Goal: Navigation & Orientation: Find specific page/section

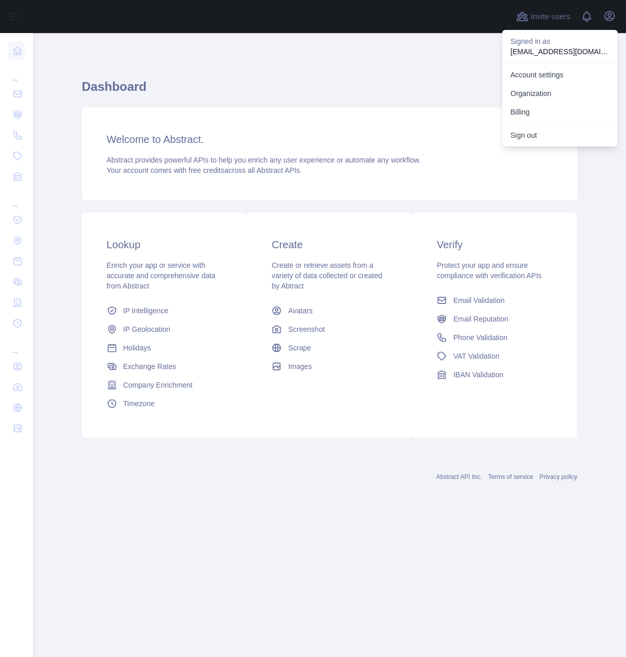
click at [246, 97] on h1 "Dashboard" at bounding box center [330, 90] width 496 height 25
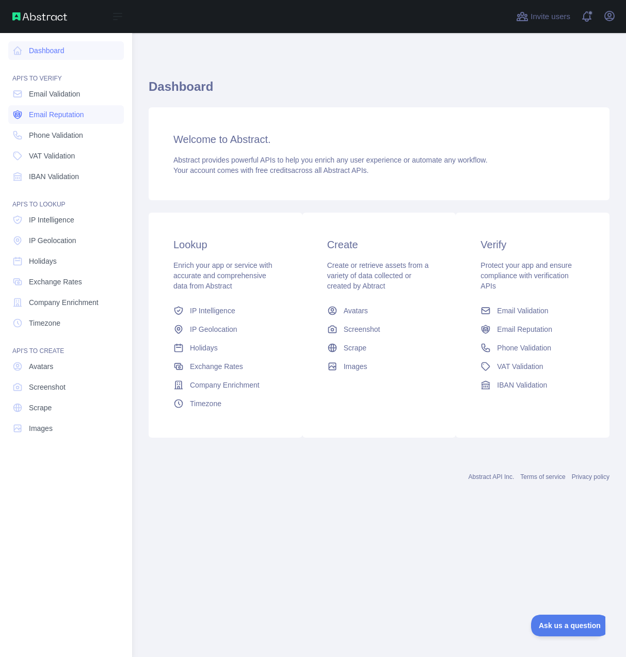
click at [59, 117] on span "Email Reputation" at bounding box center [56, 114] width 55 height 10
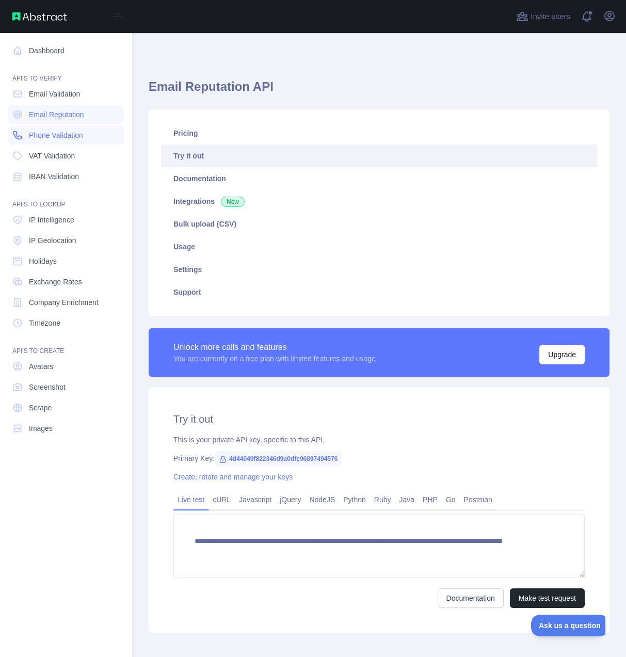
drag, startPoint x: 58, startPoint y: 135, endPoint x: 70, endPoint y: 138, distance: 12.9
click at [58, 135] on span "Phone Validation" at bounding box center [56, 135] width 54 height 10
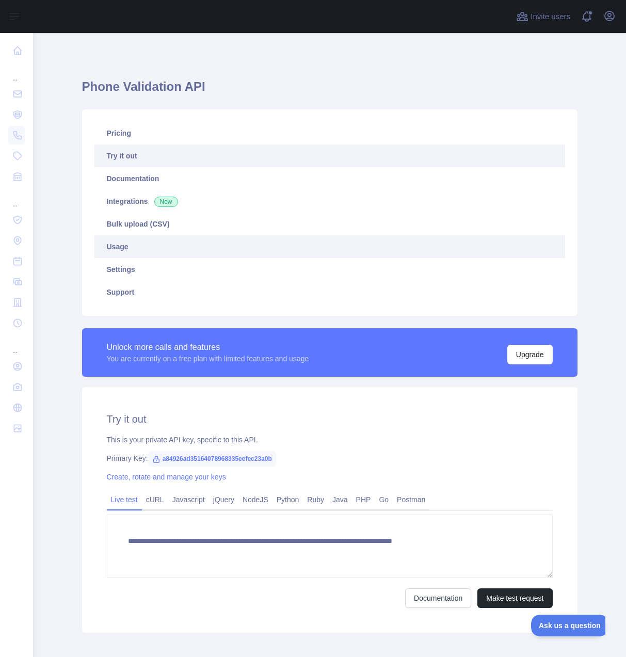
click at [270, 247] on link "Usage" at bounding box center [329, 246] width 471 height 23
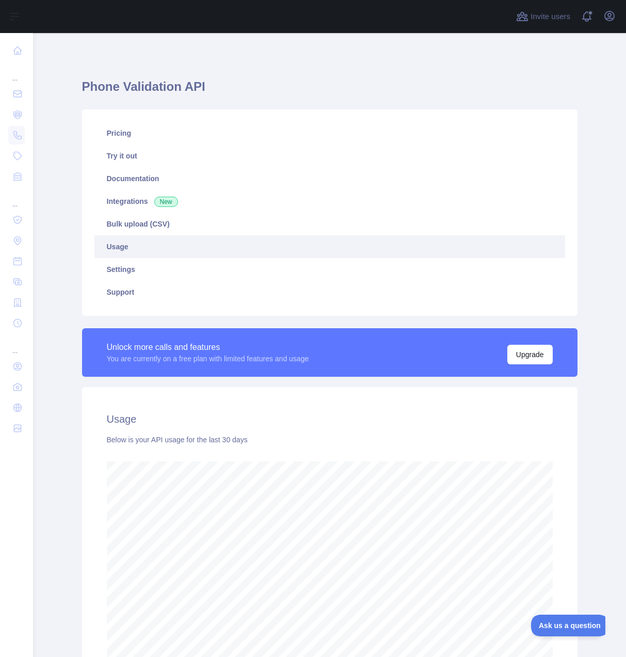
scroll to position [515571, 515602]
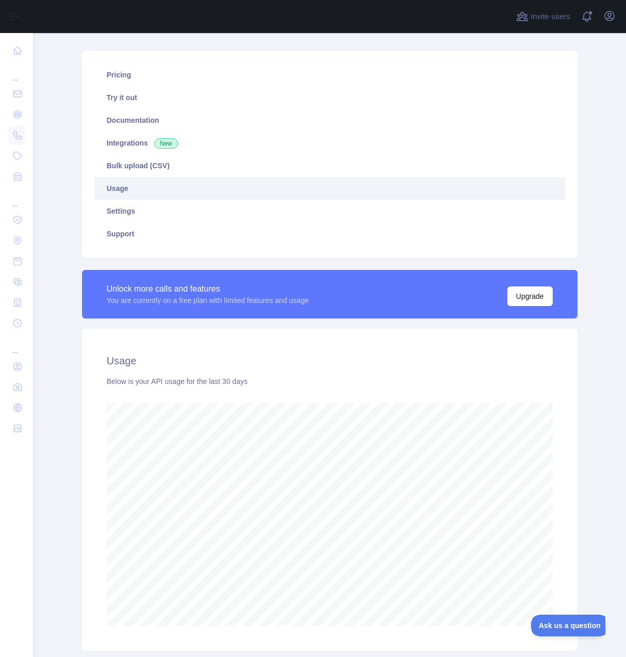
scroll to position [17, 0]
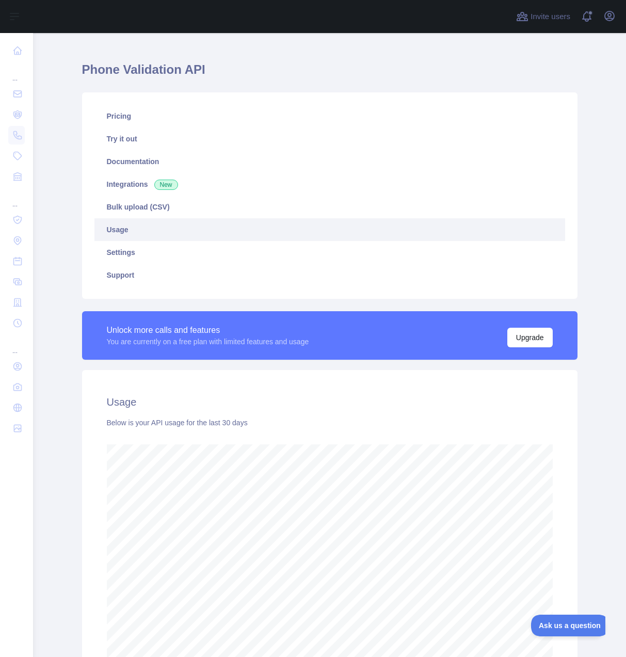
scroll to position [129, 0]
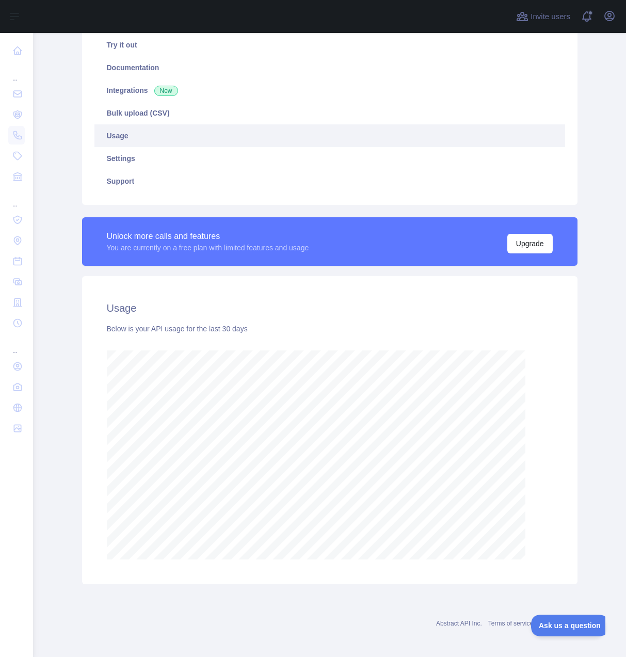
scroll to position [624, 593]
